Goal: Information Seeking & Learning: Learn about a topic

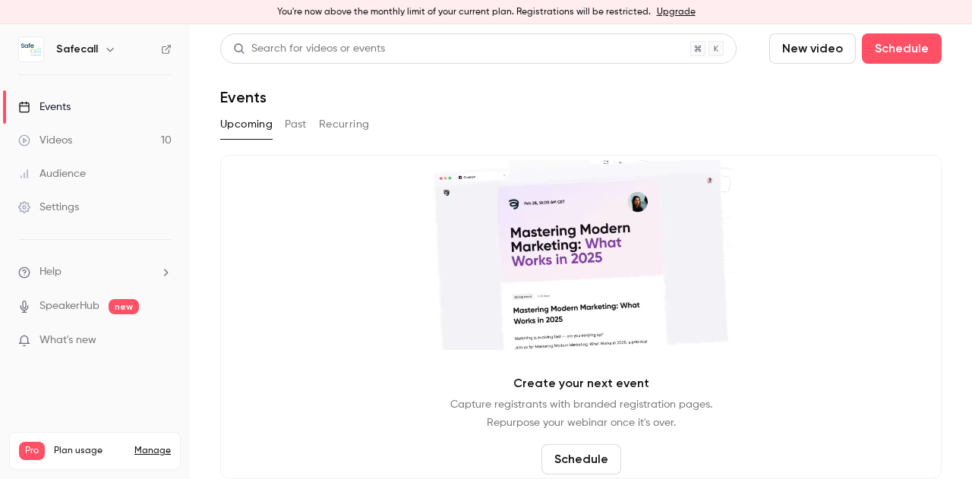
click at [292, 130] on button "Past" at bounding box center [296, 124] width 22 height 24
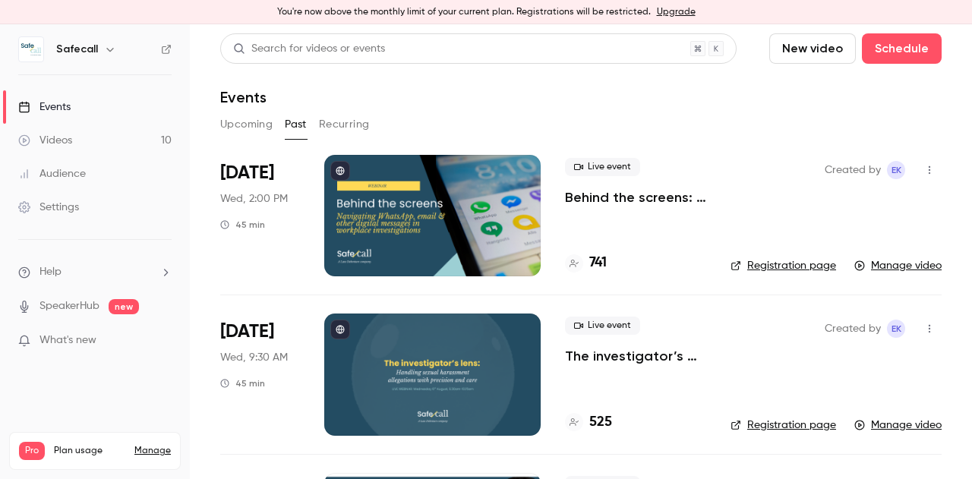
click at [629, 200] on p "Behind the screens: navigating WhatsApp, email & other digital messages in work…" at bounding box center [635, 197] width 141 height 18
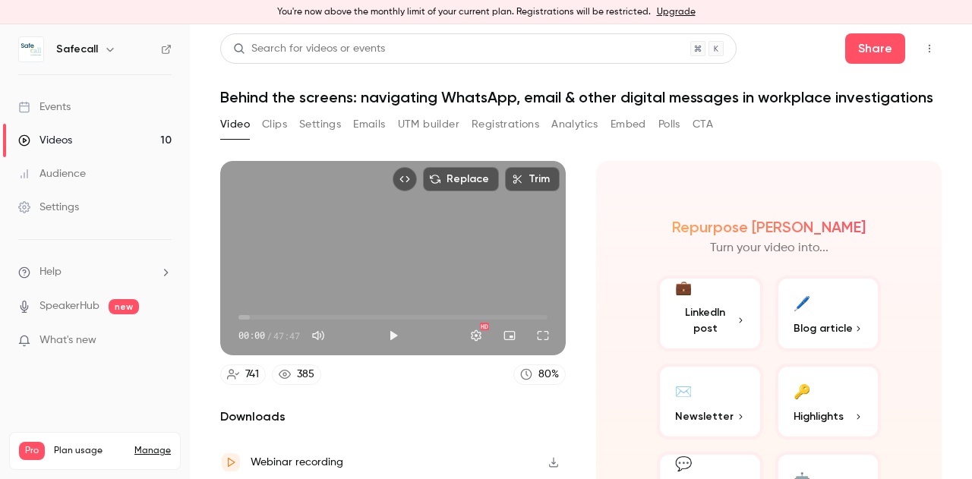
click at [273, 137] on button "Clips" at bounding box center [274, 124] width 25 height 24
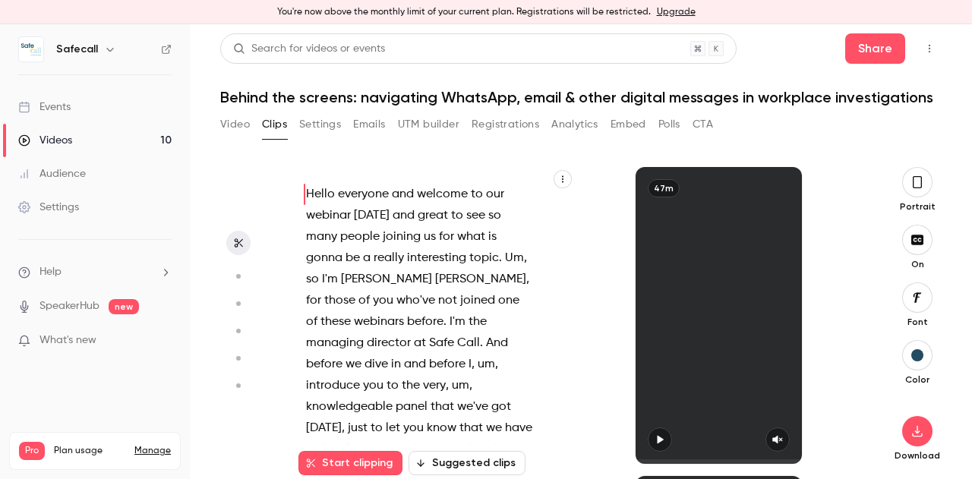
scroll to position [1, 0]
click at [368, 204] on span "everyone" at bounding box center [363, 193] width 51 height 21
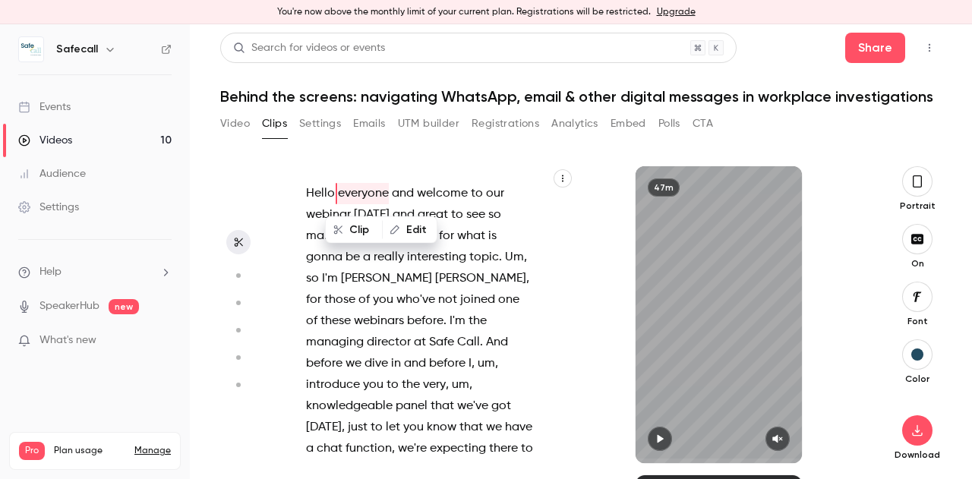
scroll to position [0, 0]
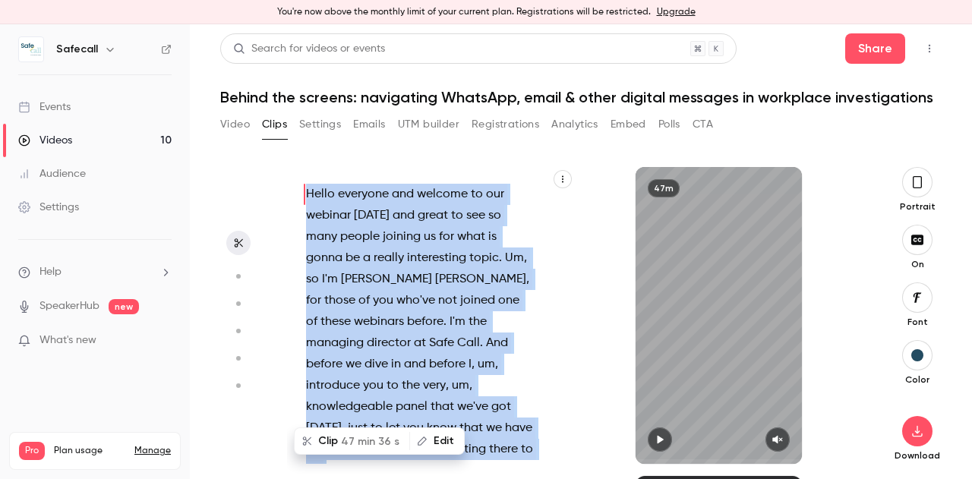
type input "*"
click at [310, 205] on span "Hello" at bounding box center [320, 194] width 29 height 21
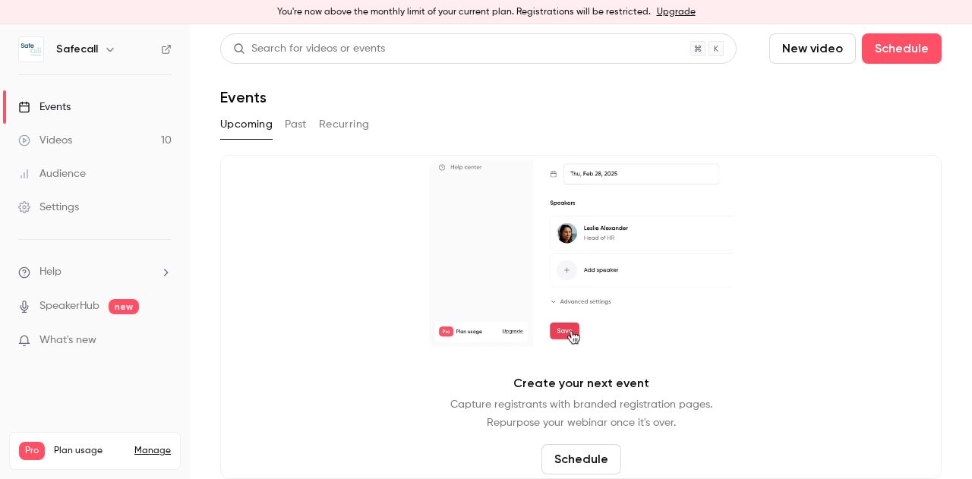
click at [294, 134] on button "Past" at bounding box center [296, 124] width 22 height 24
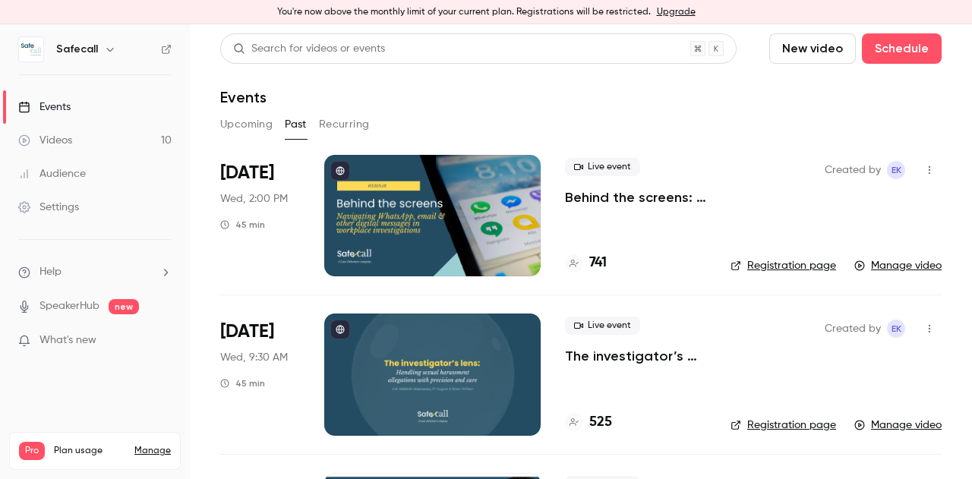
click at [762, 267] on link "Registration page" at bounding box center [784, 265] width 106 height 15
click at [756, 262] on link "Registration page" at bounding box center [784, 265] width 106 height 15
